Goal: Find specific page/section: Find specific page/section

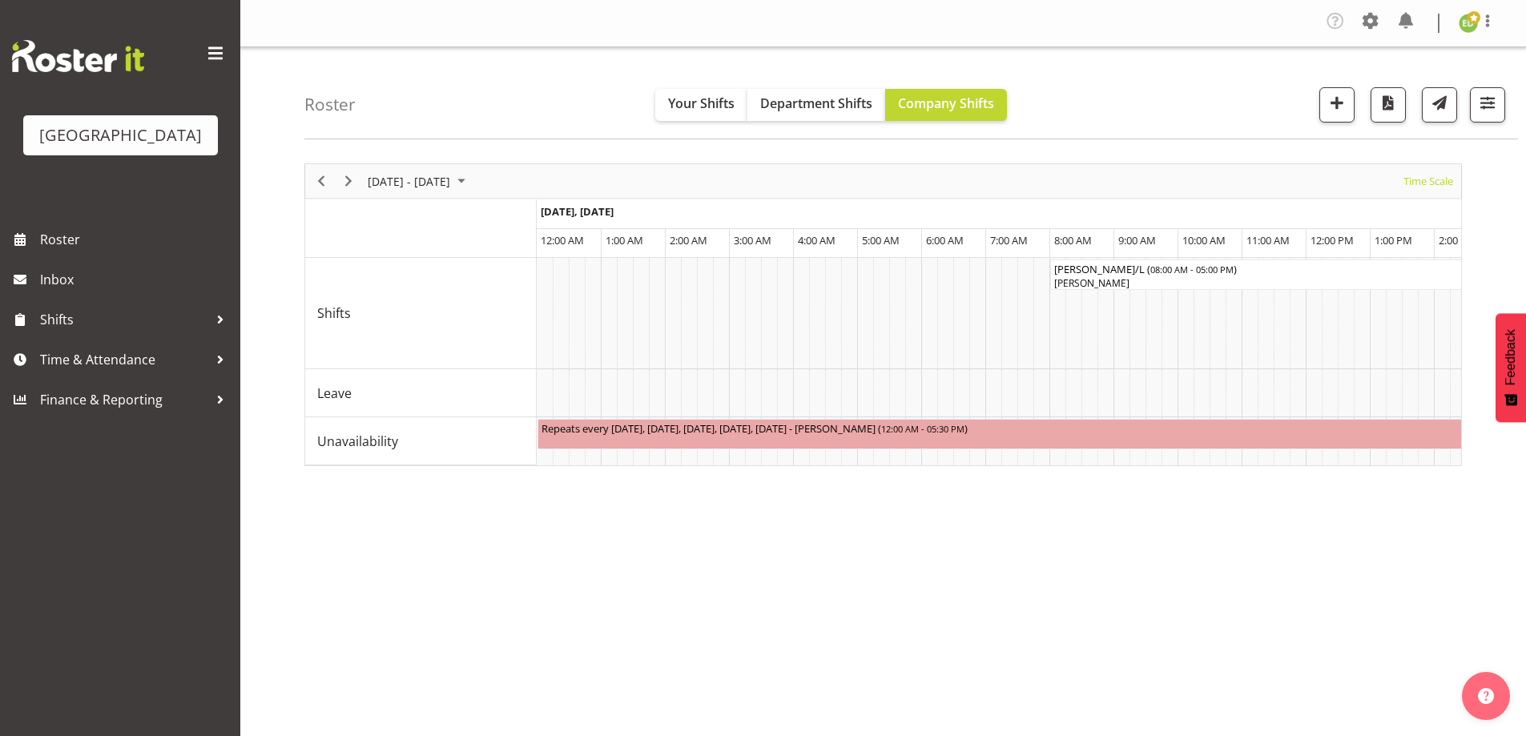
select select "shiftH"
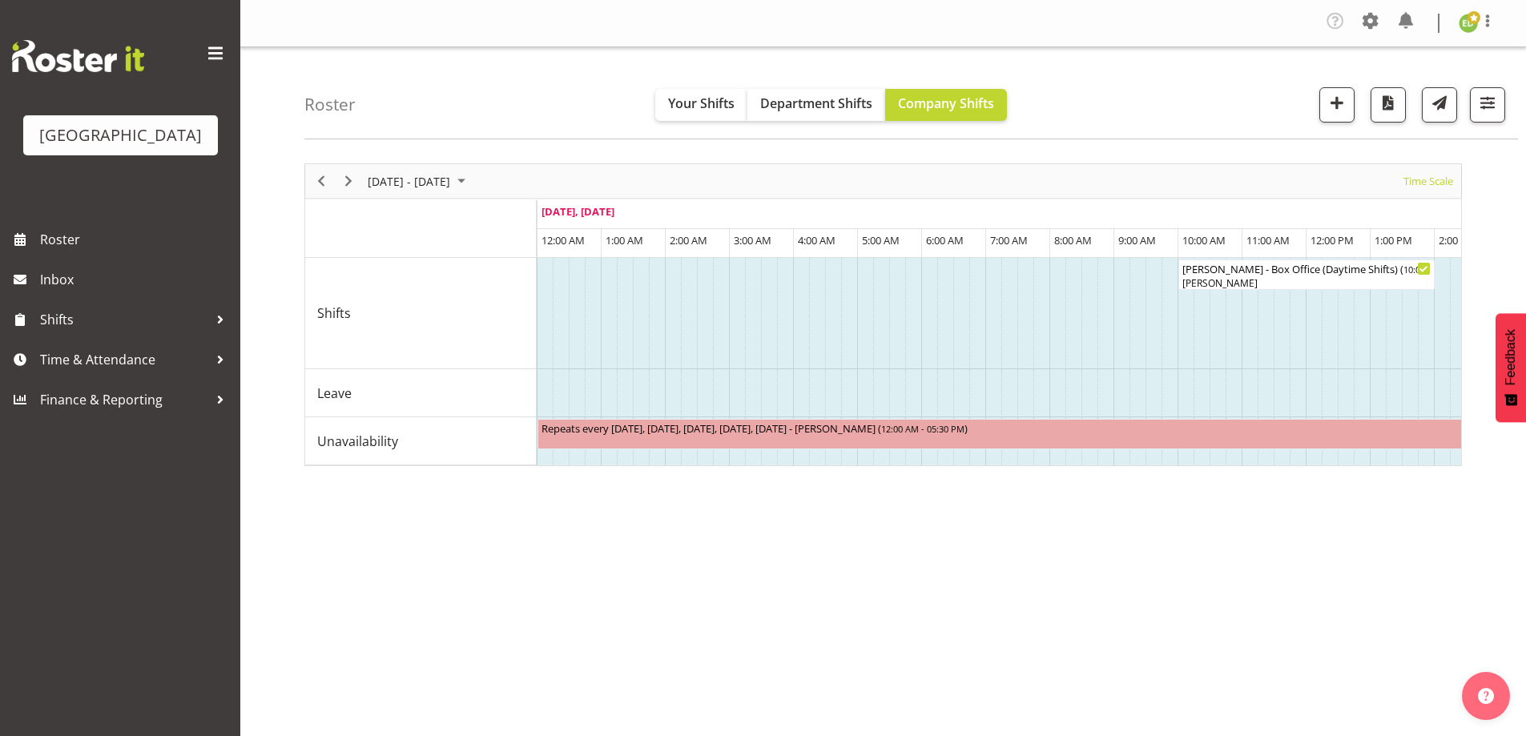
drag, startPoint x: 771, startPoint y: 578, endPoint x: 779, endPoint y: 580, distance: 8.2
click at [774, 578] on div "[DATE] - [DATE] [DATE] Timeline Day Timeline Week Timeline Fortnight Timeline M…" at bounding box center [914, 471] width 1221 height 641
click at [1487, 97] on span "button" at bounding box center [1487, 102] width 21 height 21
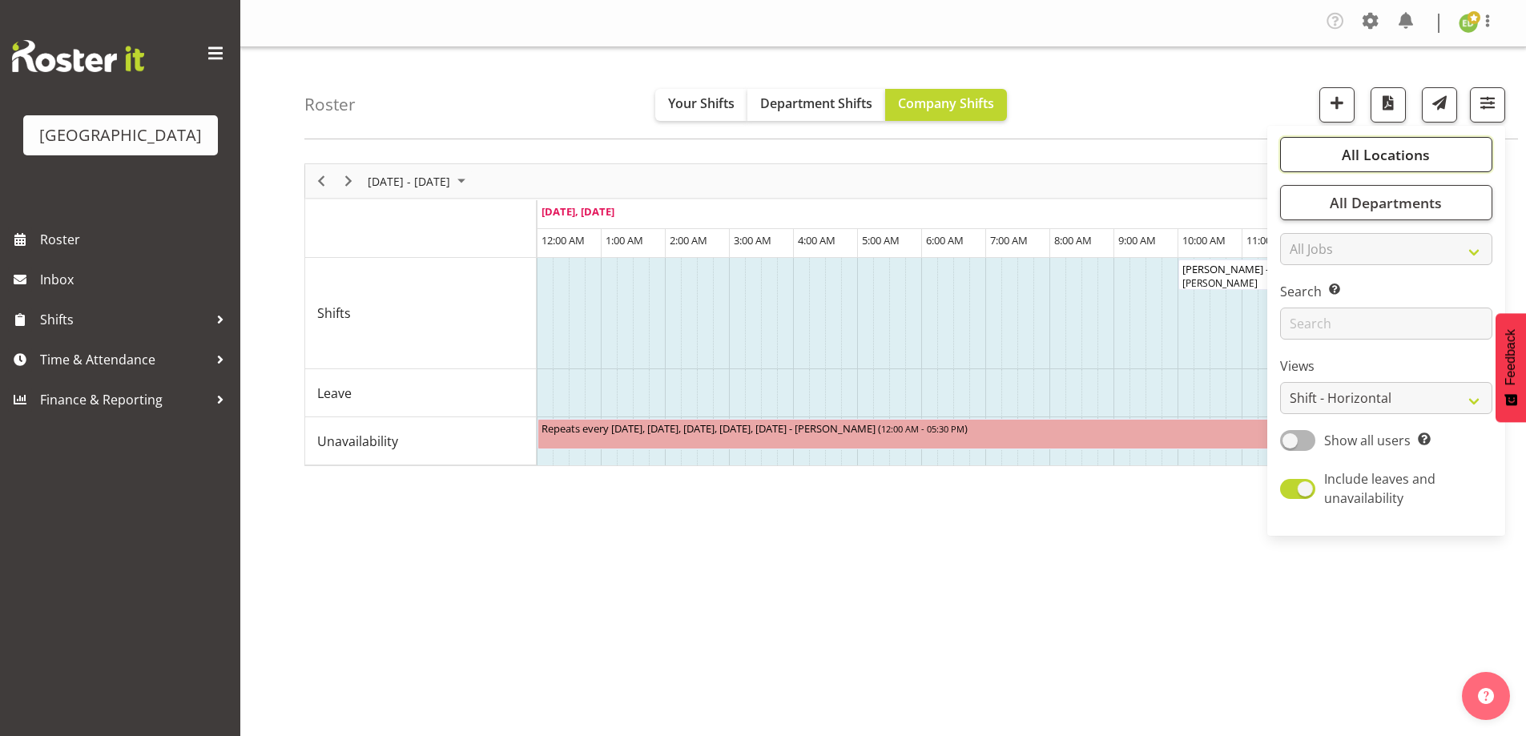
click at [1349, 155] on span "All Locations" at bounding box center [1386, 154] width 88 height 19
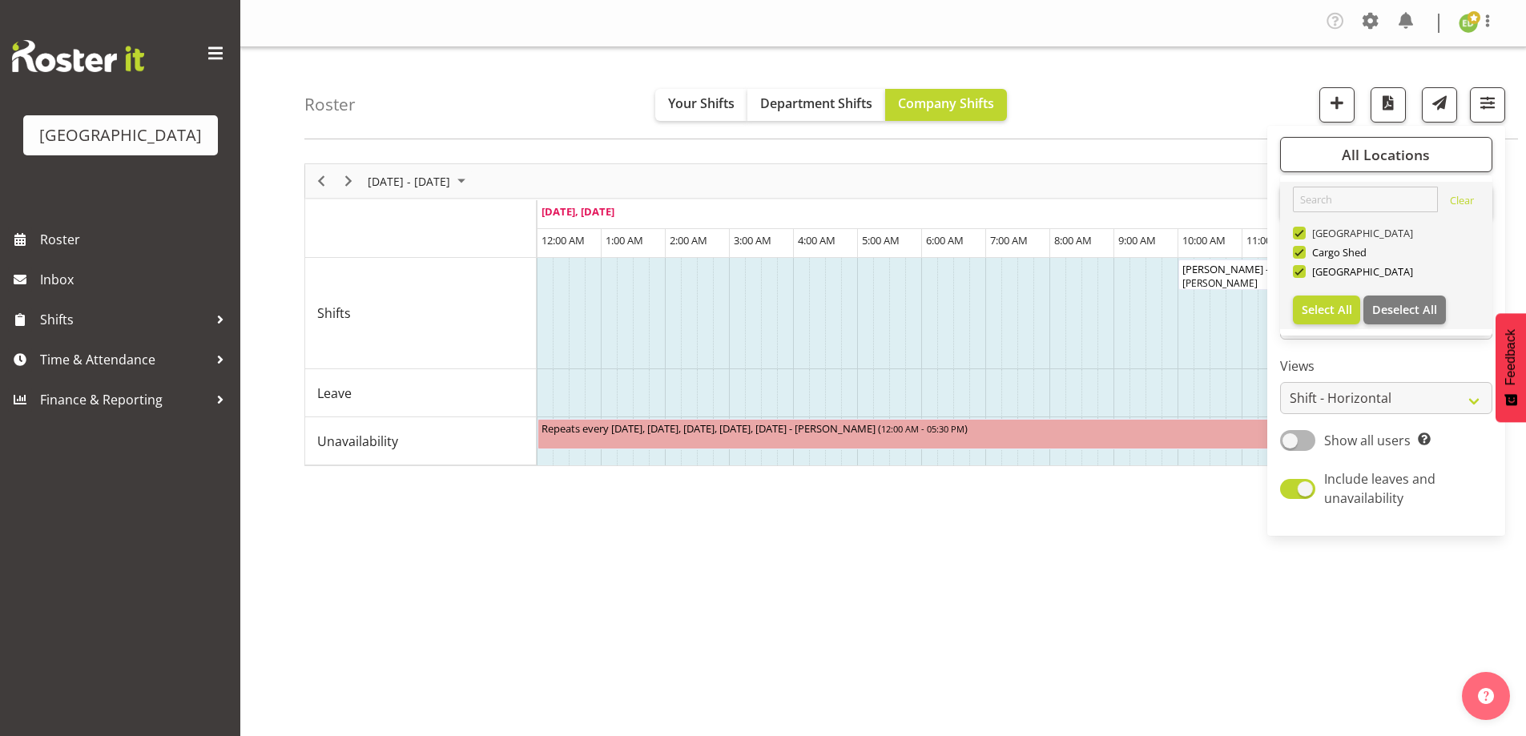
click at [1305, 229] on span at bounding box center [1299, 233] width 13 height 13
click at [1303, 229] on input "[GEOGRAPHIC_DATA]" at bounding box center [1298, 233] width 10 height 10
checkbox input "false"
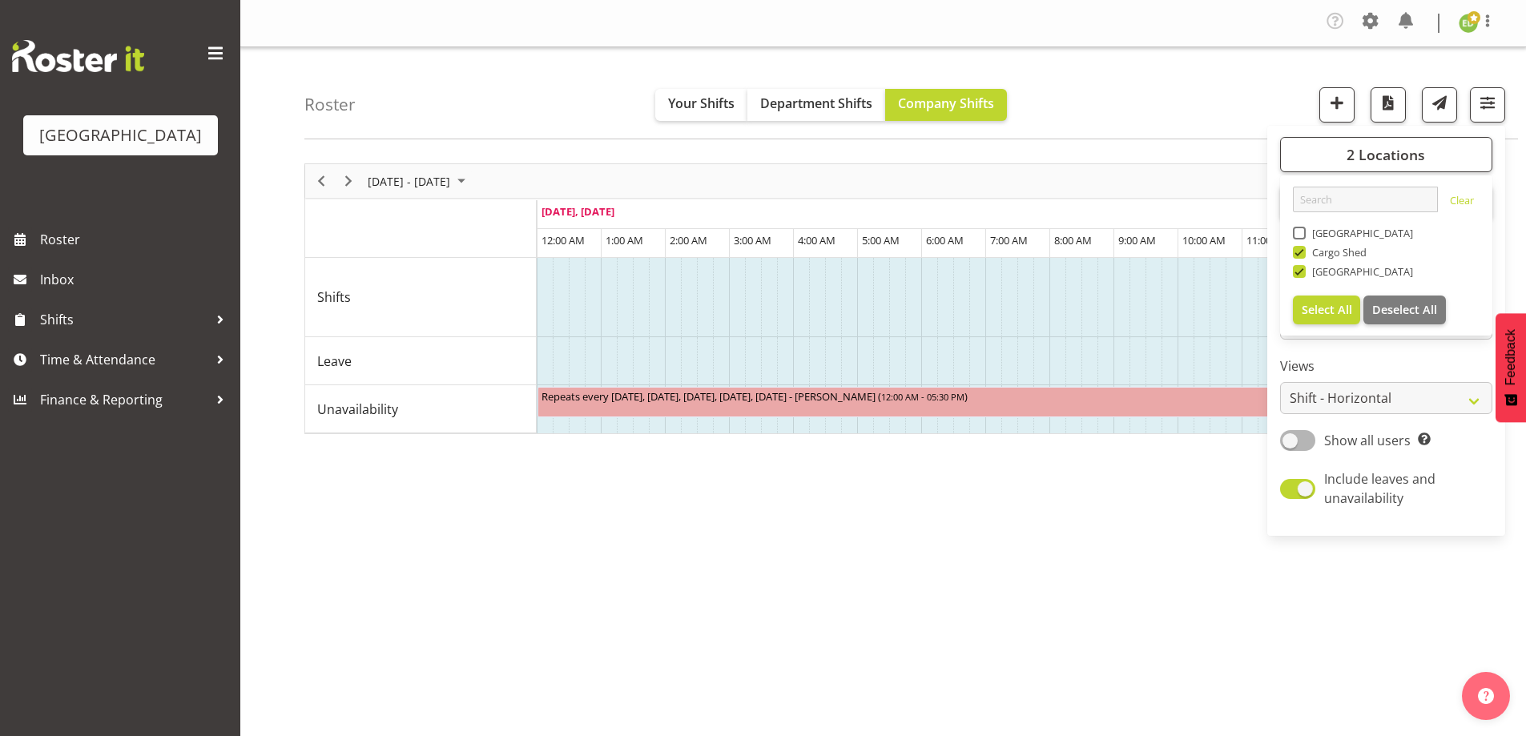
click at [1298, 250] on span at bounding box center [1299, 252] width 13 height 13
click at [1298, 250] on input "Cargo Shed" at bounding box center [1298, 252] width 10 height 10
checkbox input "false"
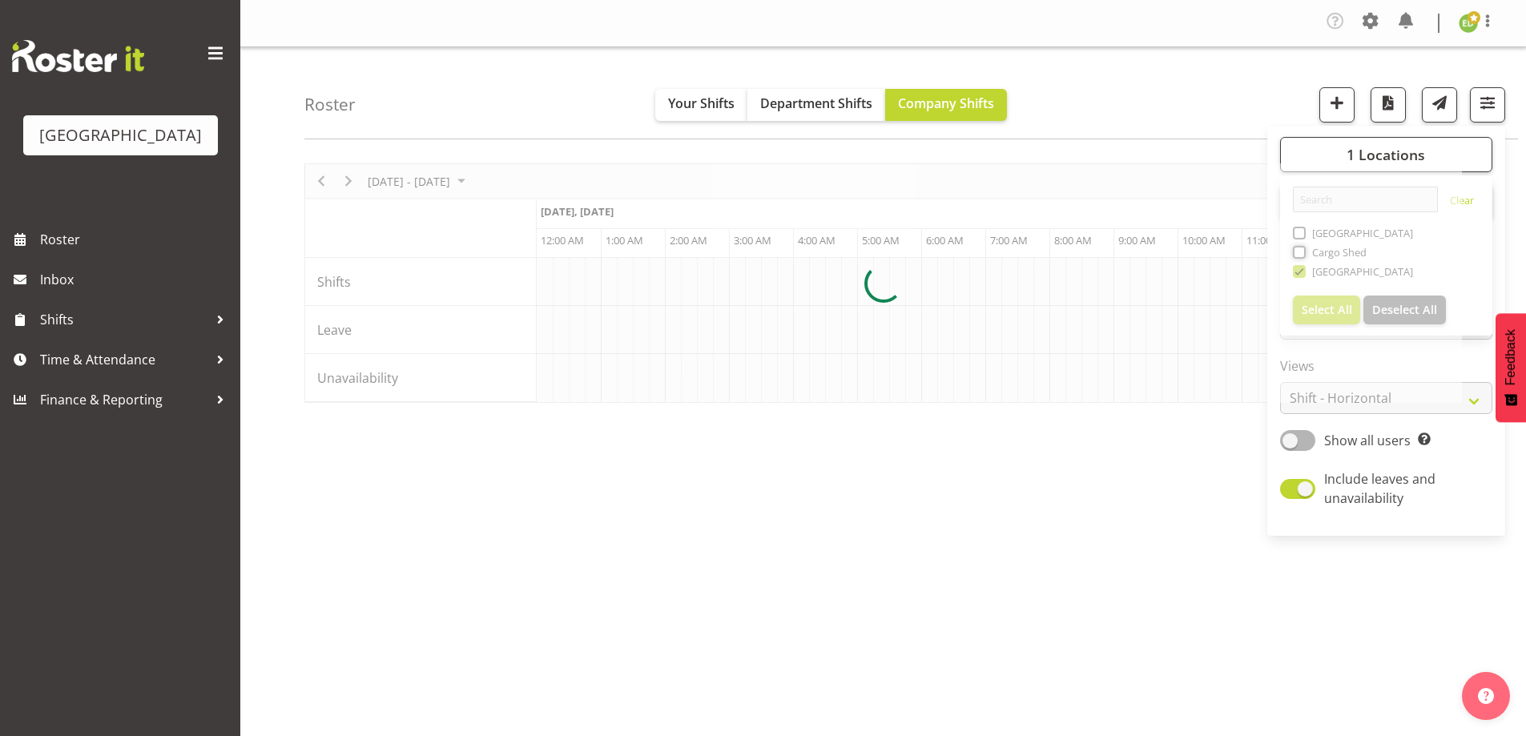
scroll to position [0, 4613]
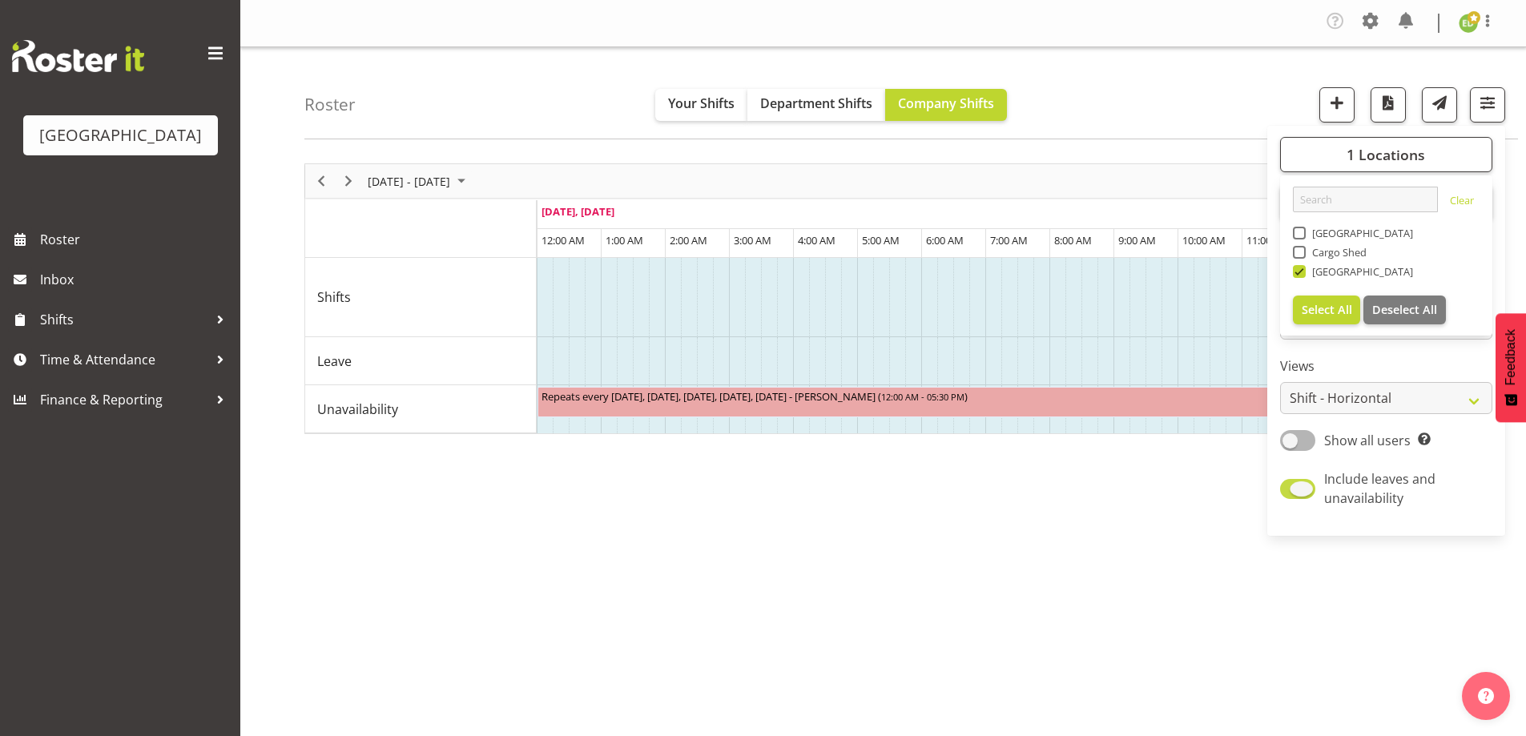
click at [1295, 492] on span at bounding box center [1297, 489] width 35 height 20
click at [1290, 492] on input "Include leaves and unavailability" at bounding box center [1285, 489] width 10 height 10
checkbox input "false"
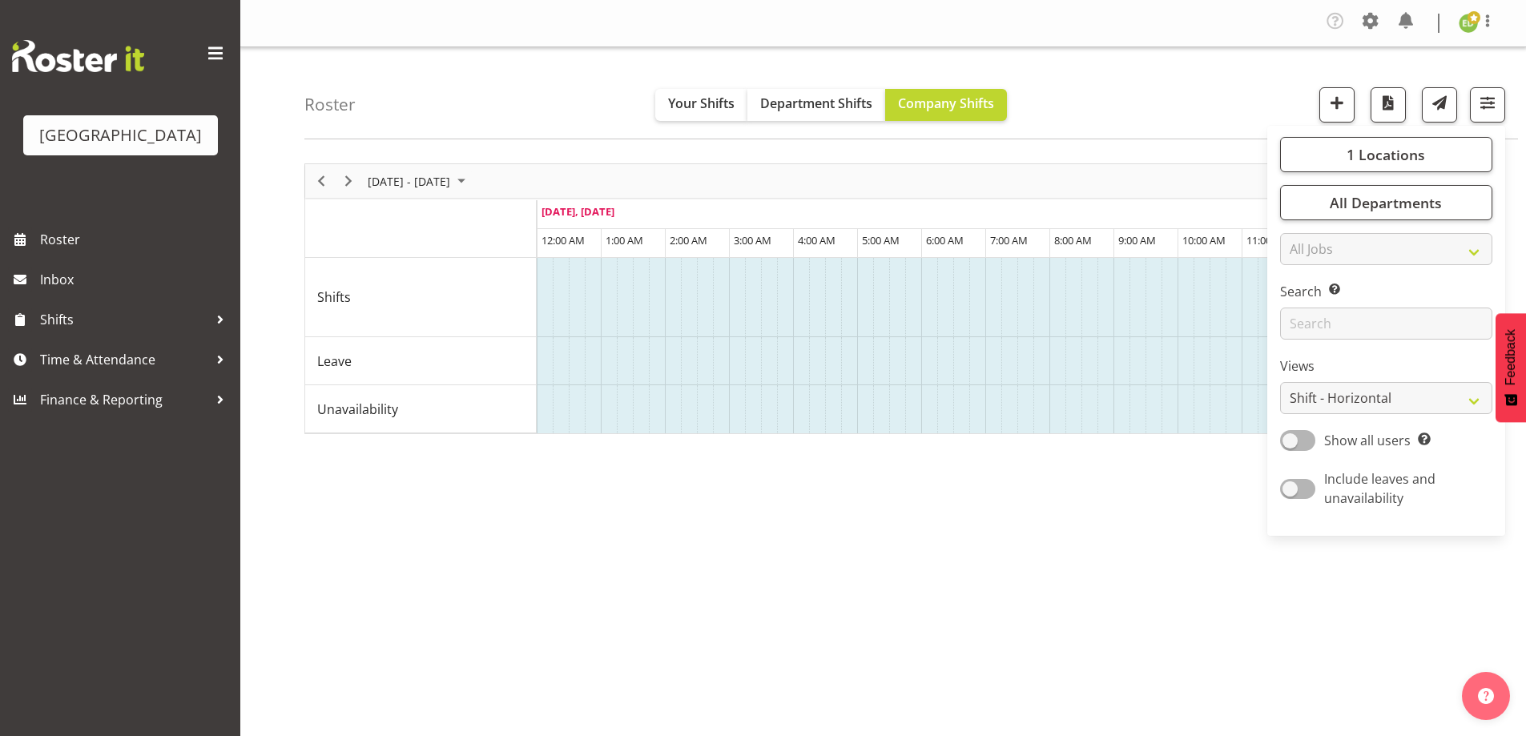
click at [1151, 551] on div "[DATE] - [DATE] [DATE] Timeline Day Timeline Week Timeline Fortnight Timeline M…" at bounding box center [914, 471] width 1221 height 641
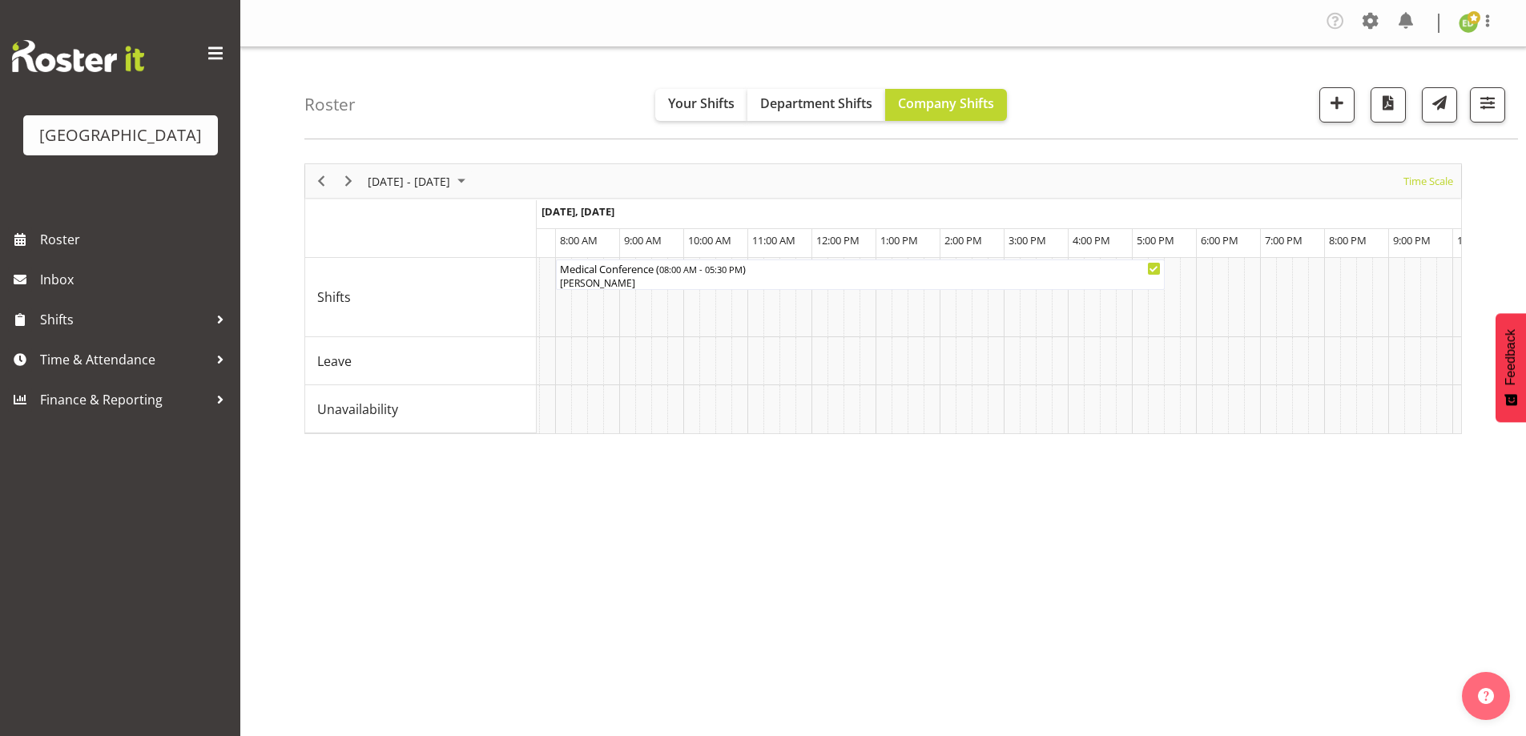
scroll to position [0, 6577]
